Goal: Information Seeking & Learning: Learn about a topic

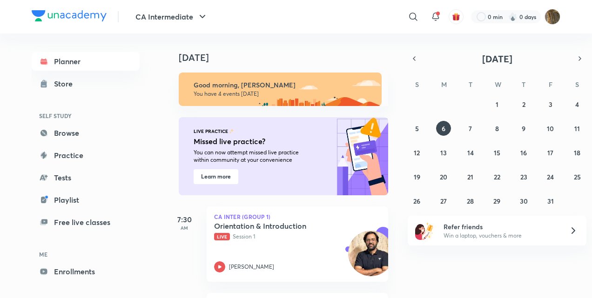
scroll to position [109, 0]
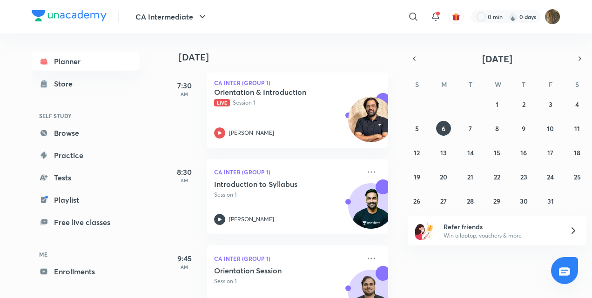
scroll to position [153, 0]
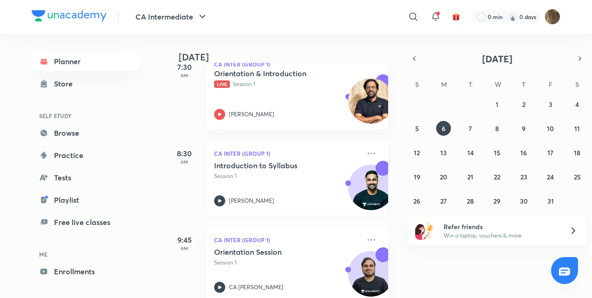
click at [220, 198] on icon at bounding box center [219, 200] width 11 height 11
